Goal: Check status: Check status

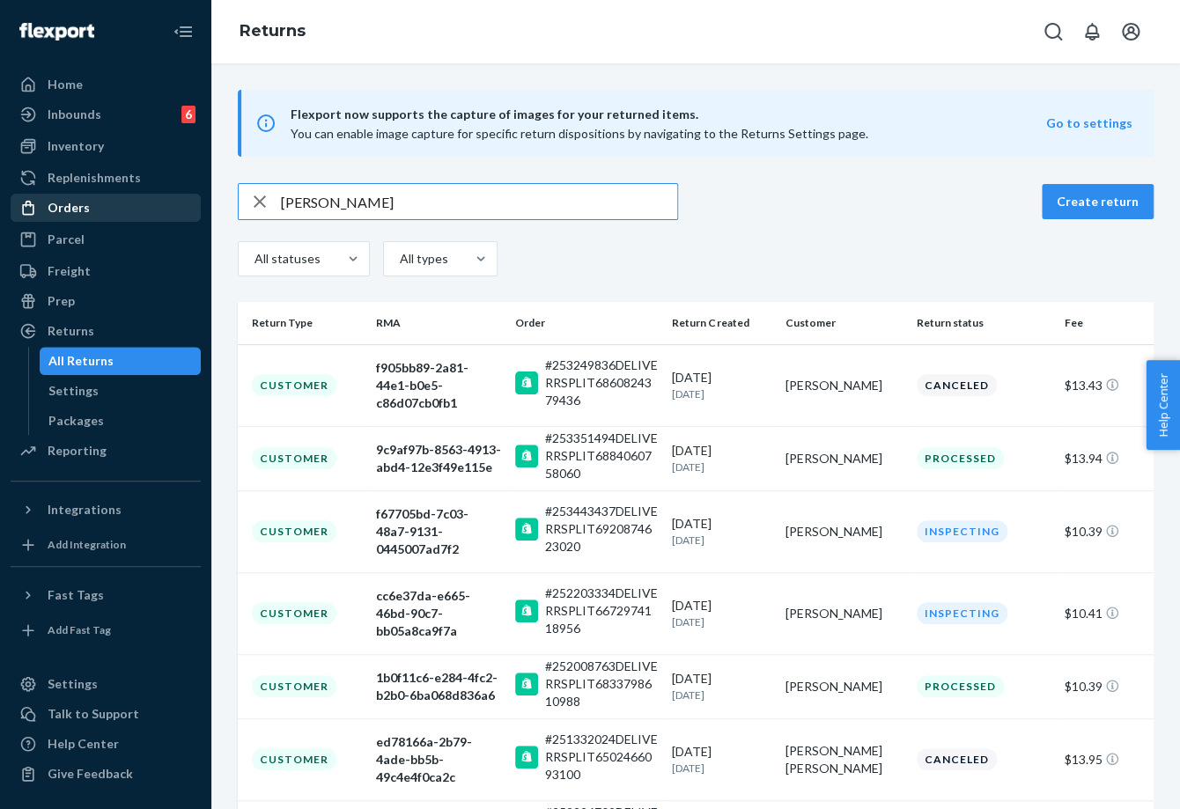
click at [85, 206] on div "Orders" at bounding box center [69, 208] width 42 height 18
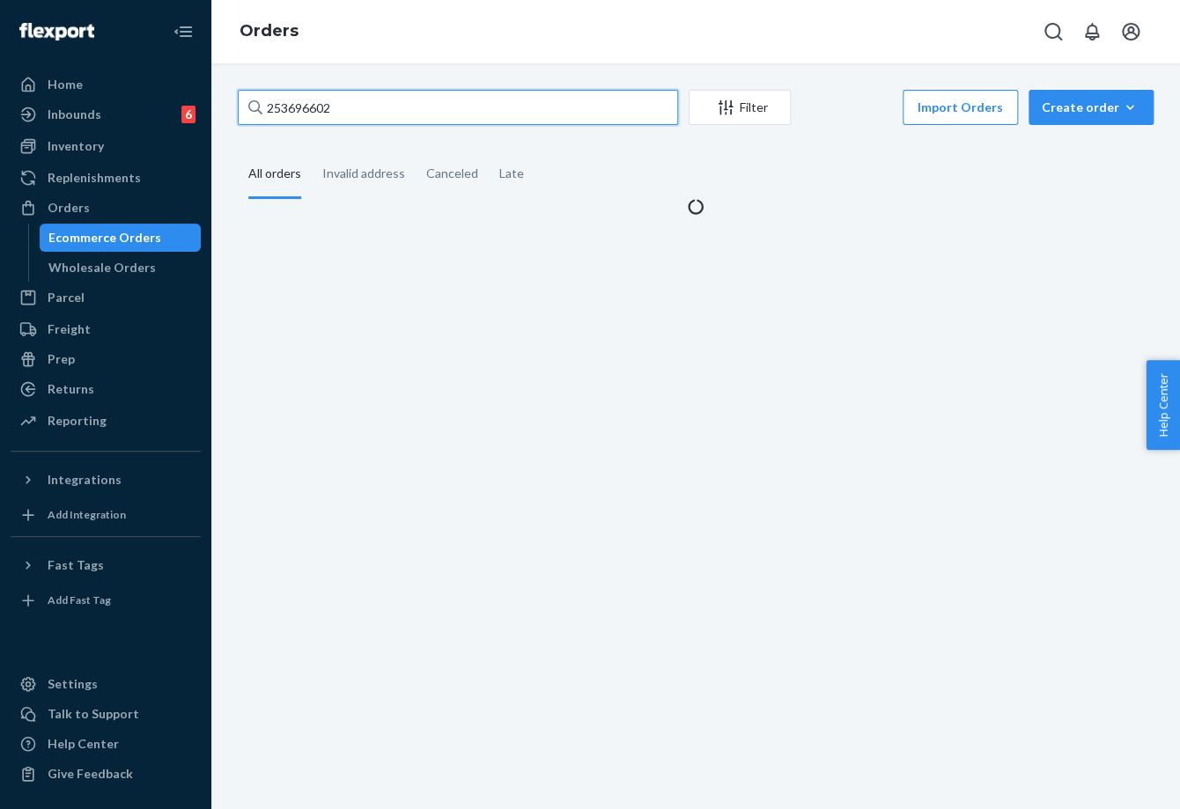
click at [348, 98] on input "253696602" at bounding box center [458, 107] width 440 height 35
paste input "4730219"
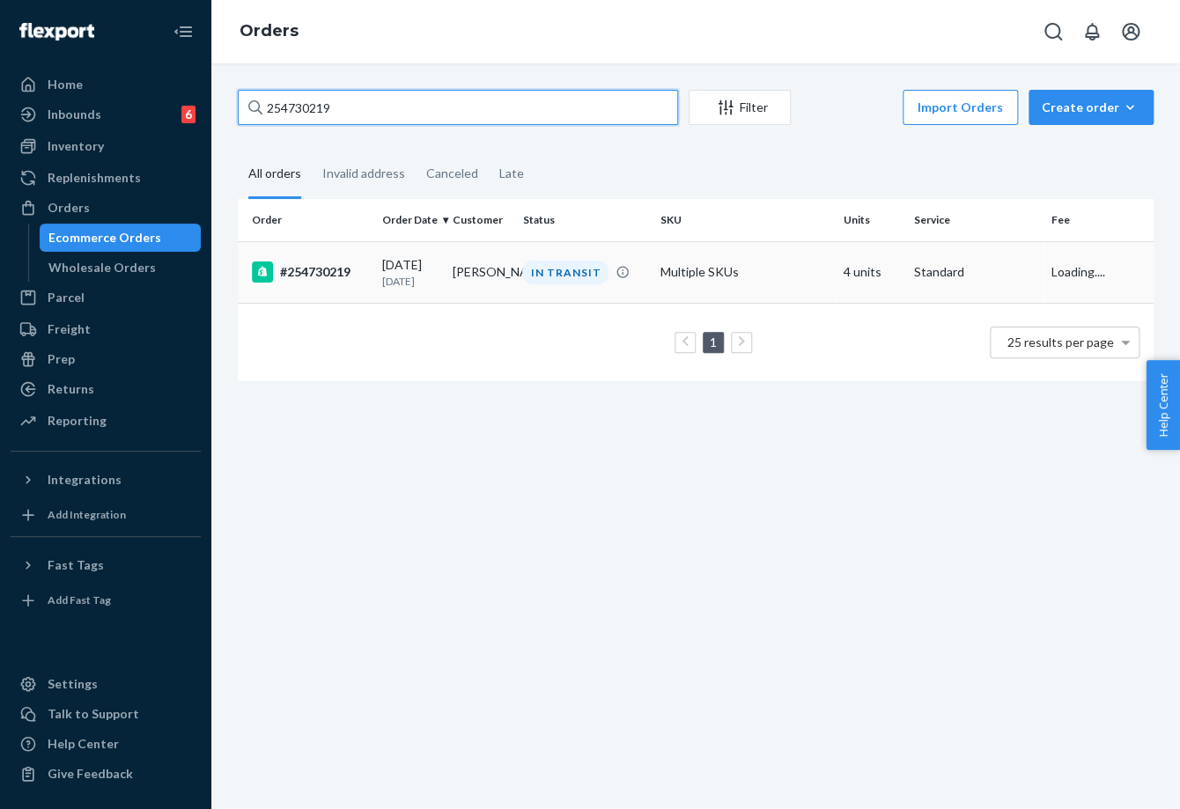
type input "254730219"
click at [459, 270] on td "[PERSON_NAME]" at bounding box center [480, 272] width 70 height 62
